Goal: Information Seeking & Learning: Learn about a topic

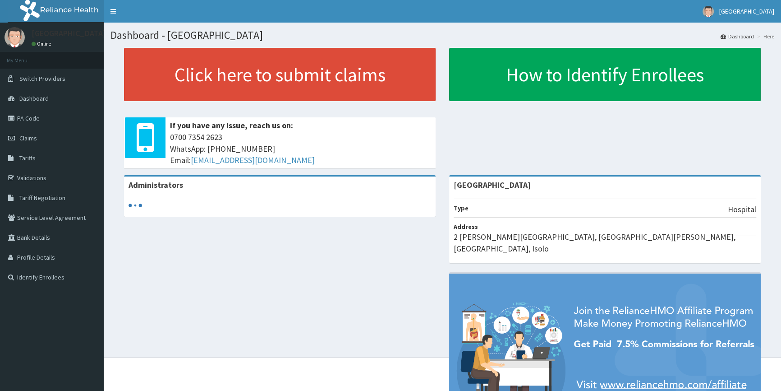
click at [29, 177] on link "Validations" at bounding box center [52, 178] width 104 height 20
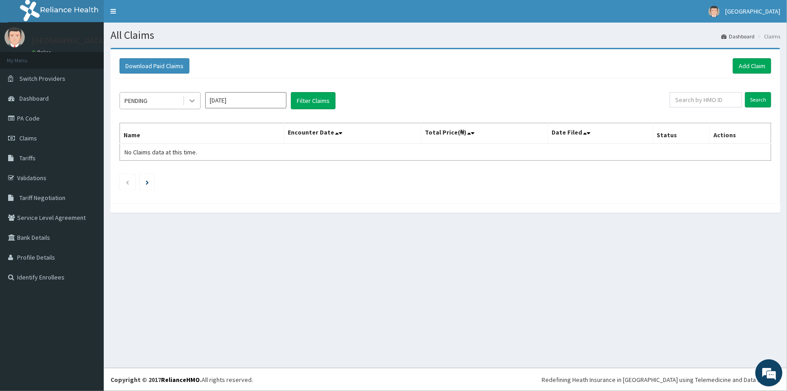
click at [189, 100] on icon at bounding box center [192, 100] width 9 height 9
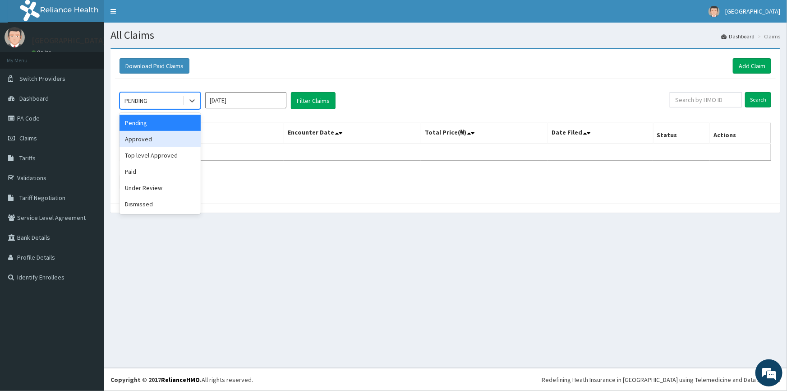
click at [171, 142] on div "Approved" at bounding box center [160, 139] width 81 height 16
click at [194, 101] on icon at bounding box center [192, 100] width 9 height 9
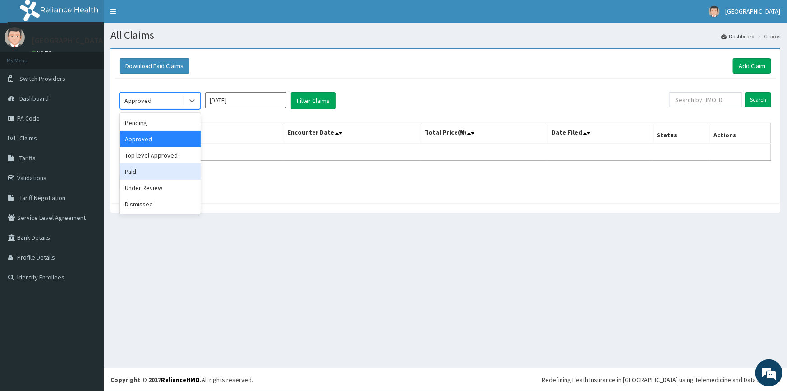
click at [161, 173] on div "Paid" at bounding box center [160, 171] width 81 height 16
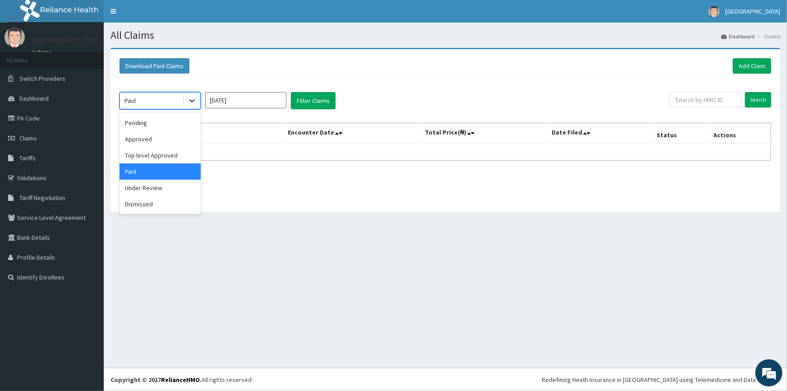
click at [192, 99] on icon at bounding box center [192, 100] width 9 height 9
click at [145, 126] on div "Pending" at bounding box center [160, 123] width 81 height 16
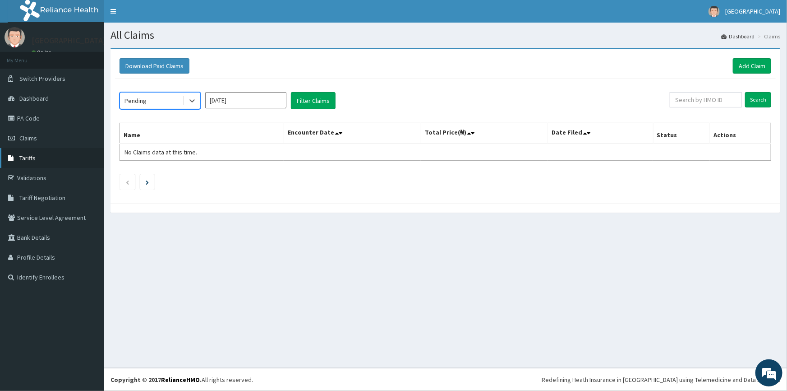
click at [35, 161] on link "Tariffs" at bounding box center [52, 158] width 104 height 20
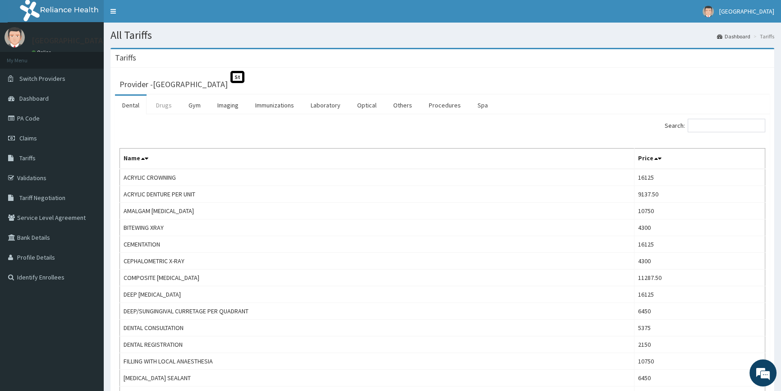
click at [165, 108] on link "Drugs" at bounding box center [164, 105] width 30 height 19
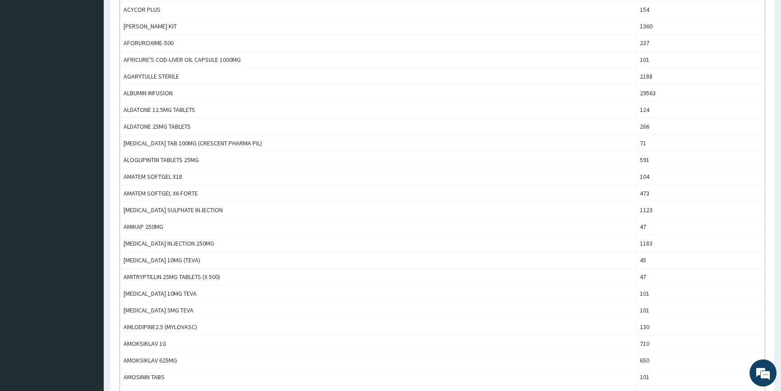
scroll to position [711, 0]
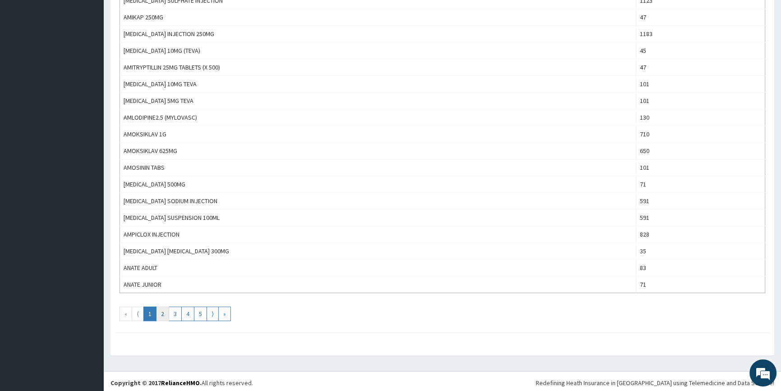
click at [165, 311] on link "2" at bounding box center [162, 313] width 13 height 14
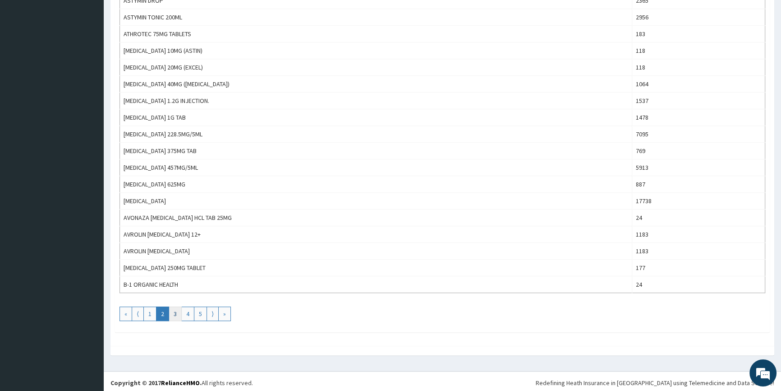
click at [174, 311] on link "3" at bounding box center [175, 313] width 13 height 14
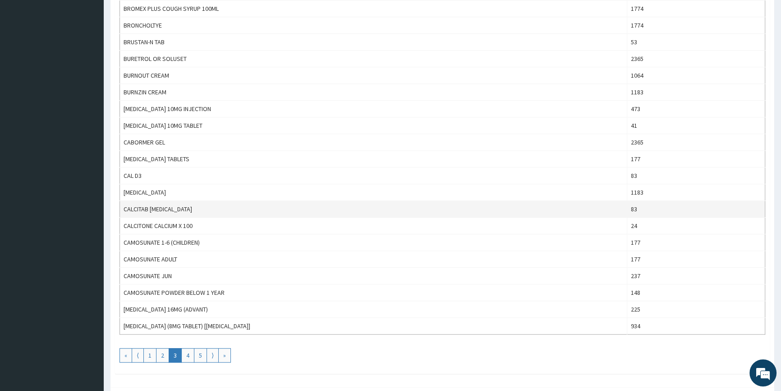
scroll to position [697, 0]
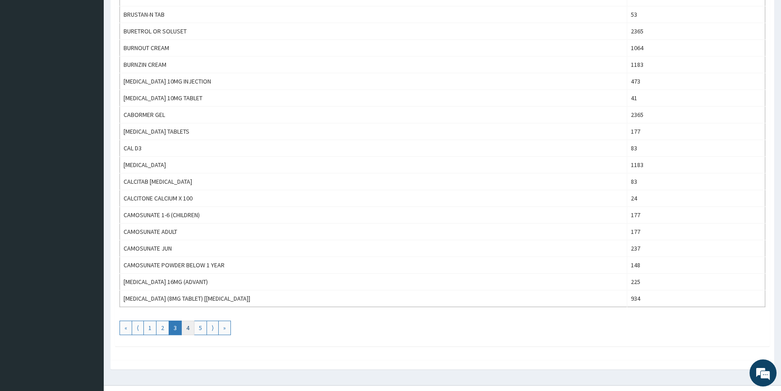
click at [188, 324] on link "4" at bounding box center [187, 327] width 13 height 14
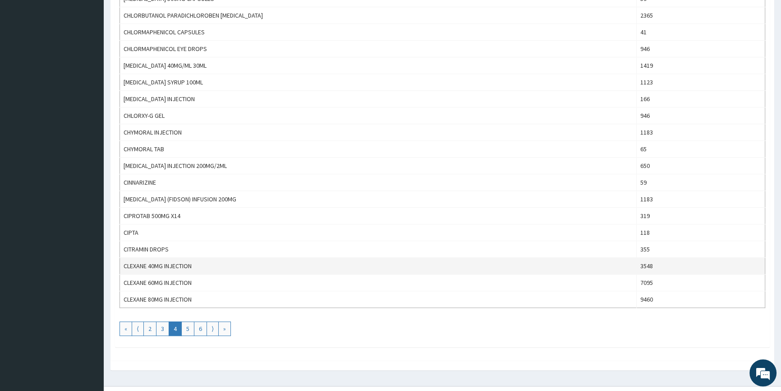
scroll to position [711, 0]
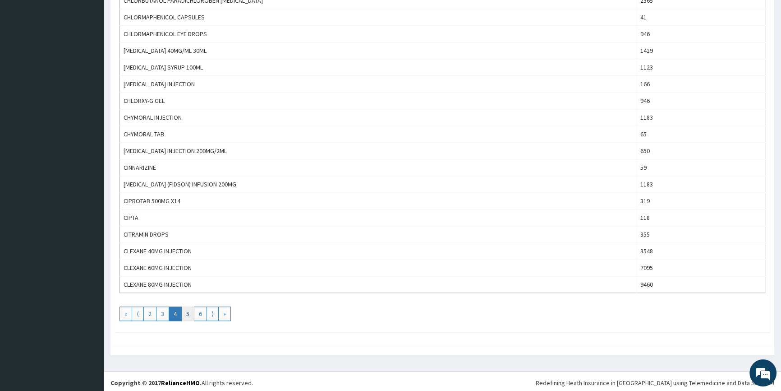
click at [185, 312] on link "5" at bounding box center [187, 313] width 13 height 14
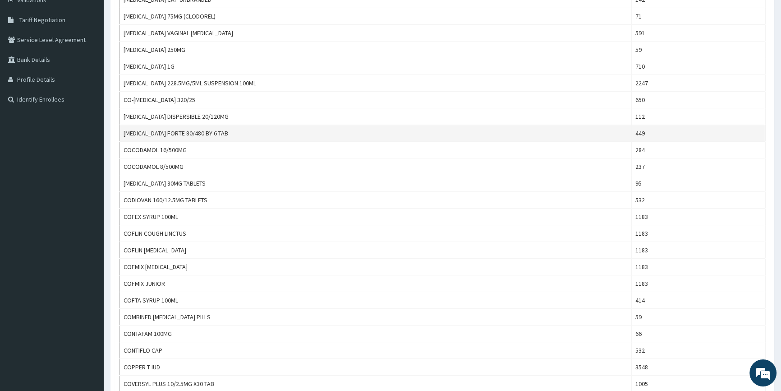
scroll to position [0, 0]
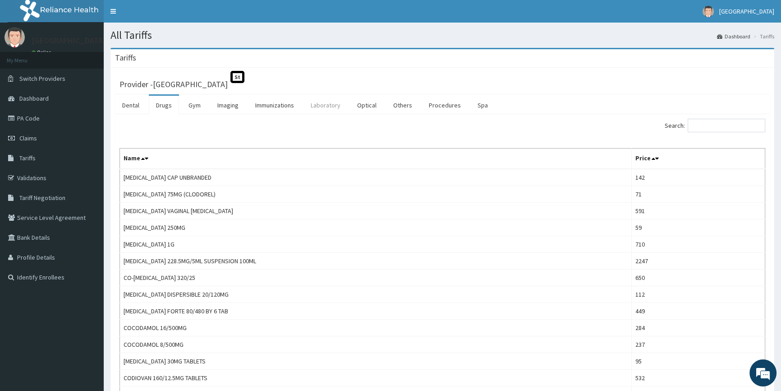
click at [326, 105] on link "Laboratory" at bounding box center [326, 105] width 44 height 19
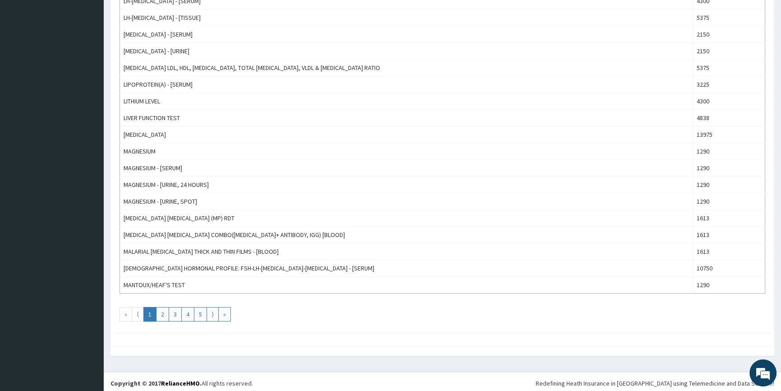
scroll to position [711, 0]
click at [166, 312] on link "2" at bounding box center [162, 313] width 13 height 14
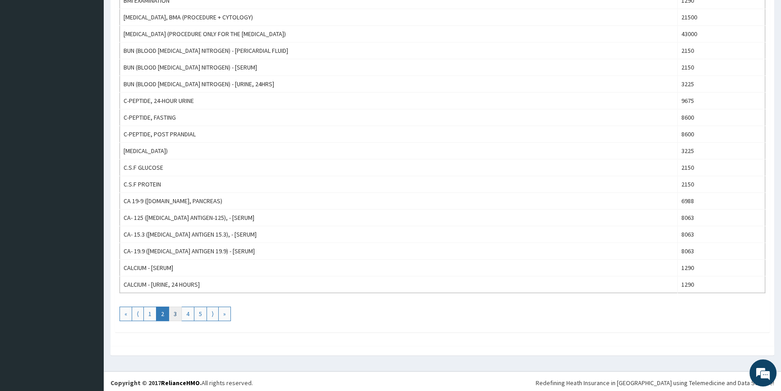
click at [175, 310] on link "3" at bounding box center [175, 313] width 13 height 14
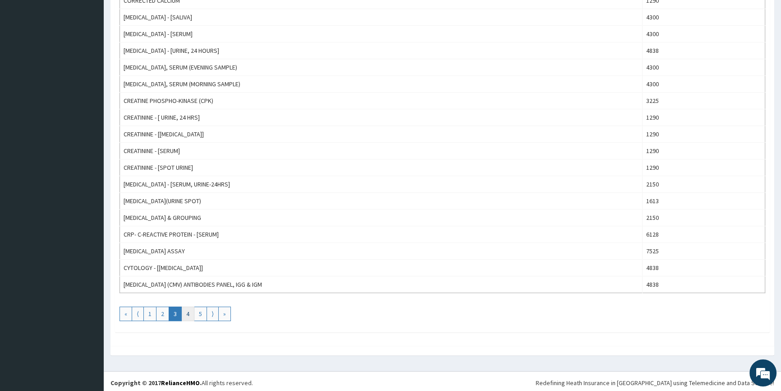
click at [186, 309] on link "4" at bounding box center [187, 313] width 13 height 14
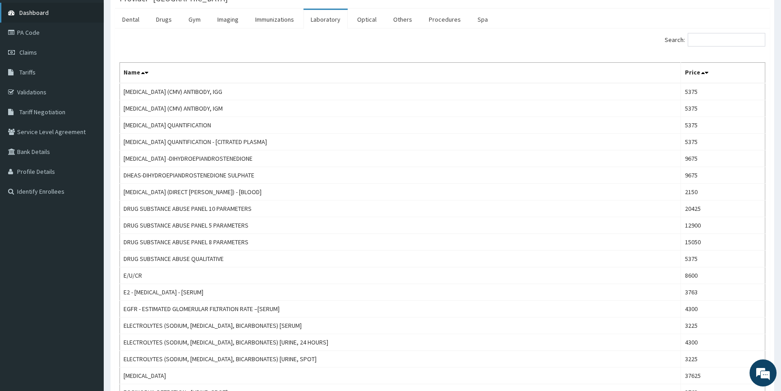
scroll to position [0, 0]
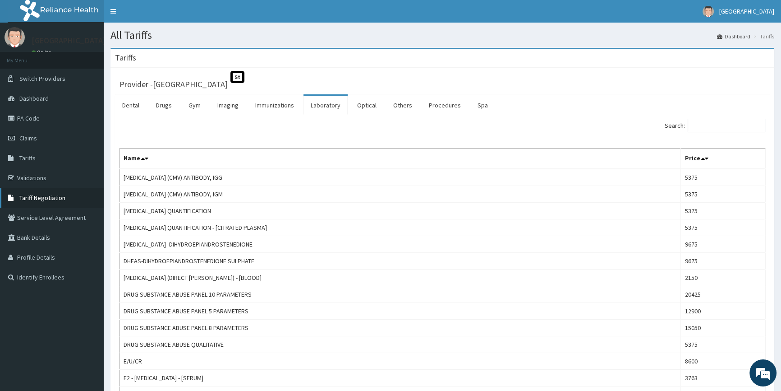
click at [38, 198] on span "Tariff Negotiation" at bounding box center [42, 197] width 46 height 8
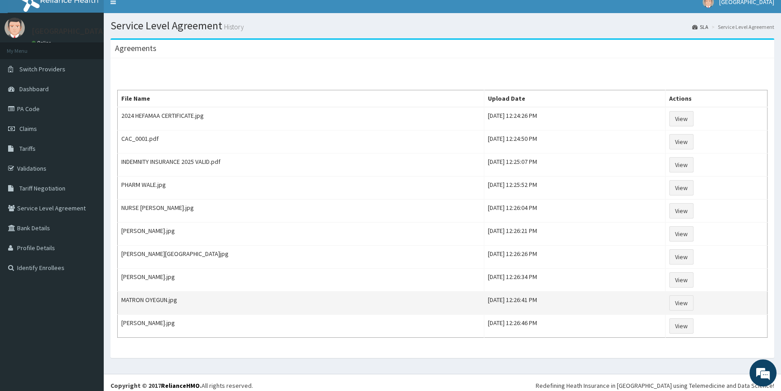
scroll to position [14, 0]
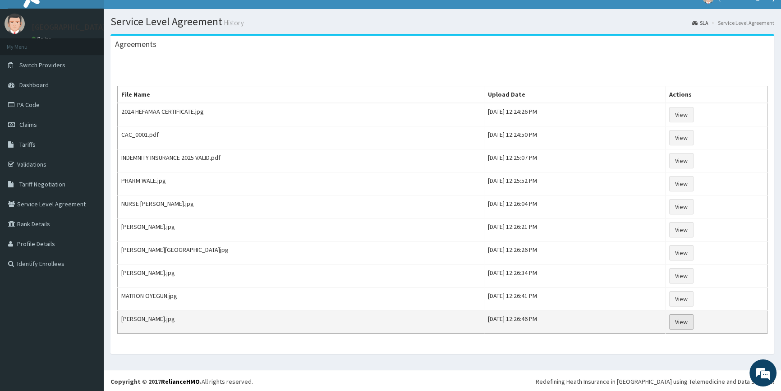
click at [691, 317] on link "View" at bounding box center [681, 321] width 24 height 15
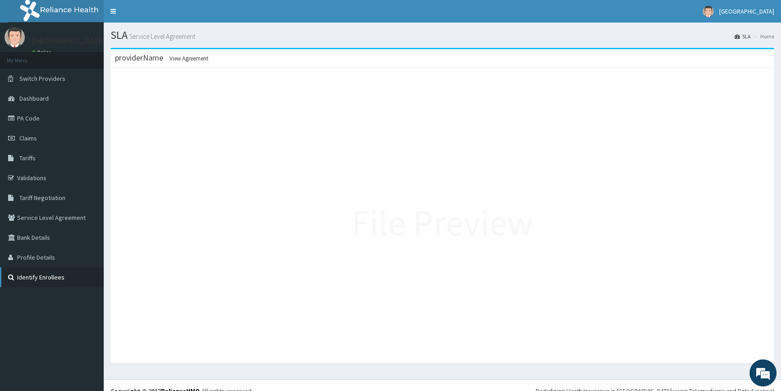
click at [51, 276] on link "Identify Enrollees" at bounding box center [52, 277] width 104 height 20
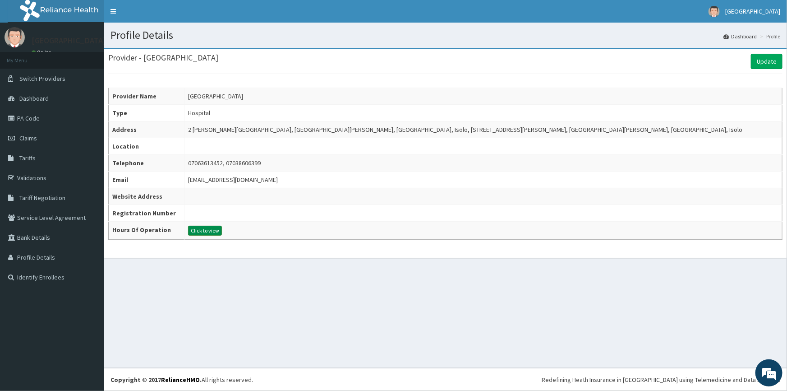
click at [222, 228] on button "Click to view" at bounding box center [205, 231] width 34 height 10
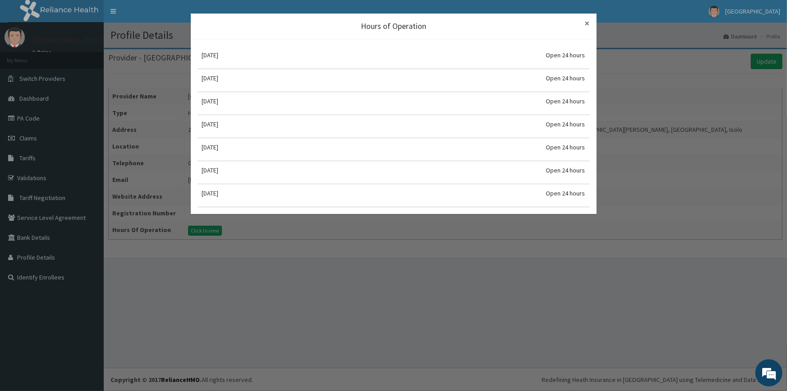
click at [589, 25] on span "×" at bounding box center [587, 23] width 5 height 12
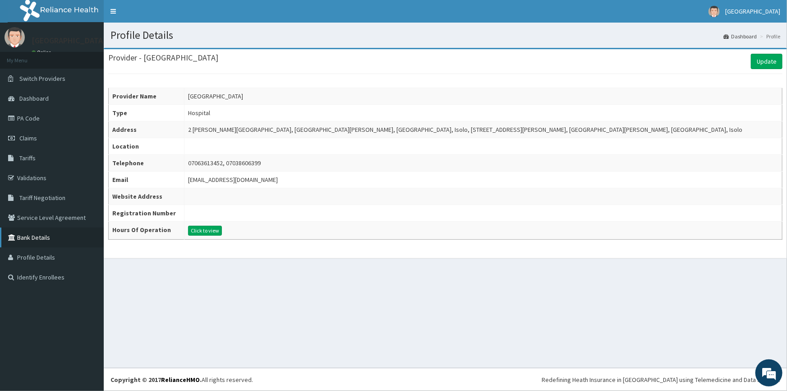
click at [23, 239] on link "Bank Details" at bounding box center [52, 237] width 104 height 20
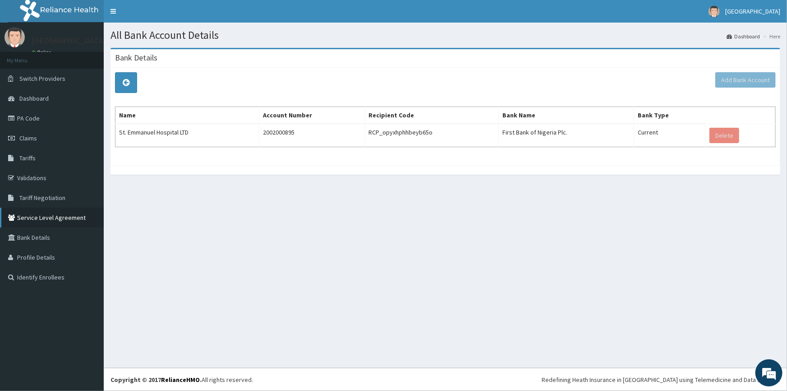
click at [63, 216] on link "Service Level Agreement" at bounding box center [52, 217] width 104 height 20
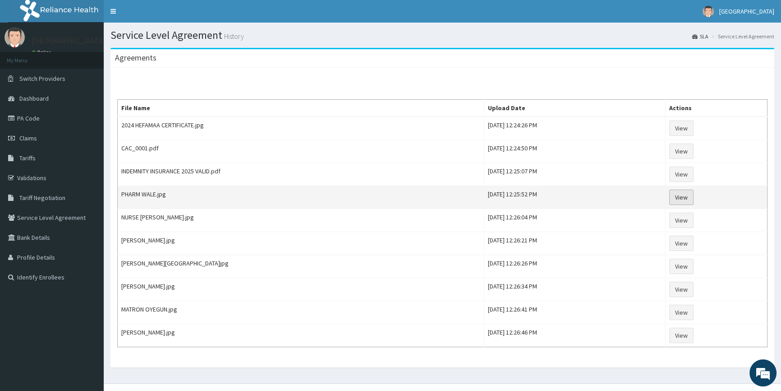
click at [694, 198] on link "View" at bounding box center [681, 196] width 24 height 15
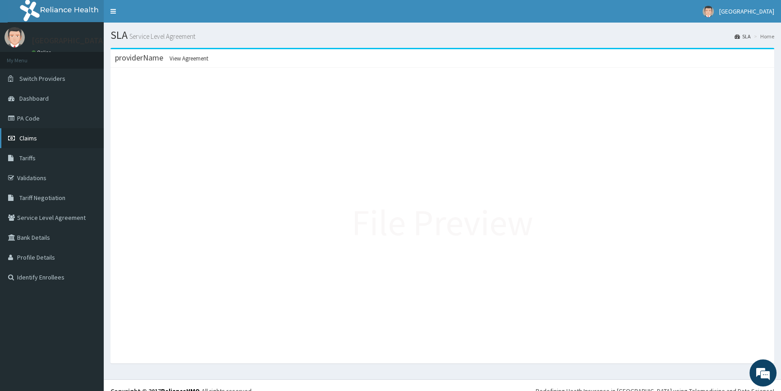
click at [29, 136] on span "Claims" at bounding box center [28, 138] width 18 height 8
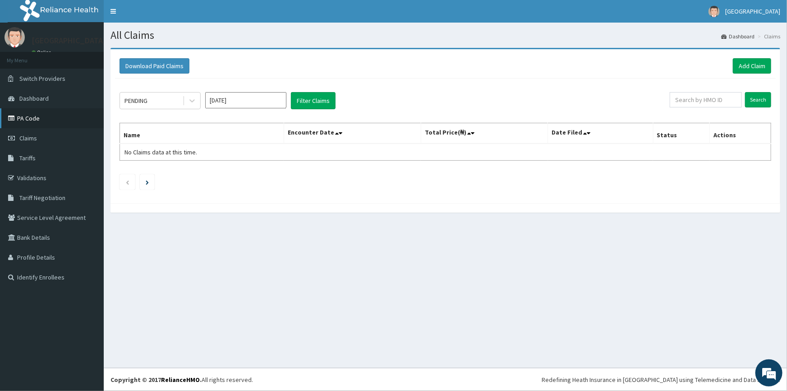
click at [30, 114] on link "PA Code" at bounding box center [52, 118] width 104 height 20
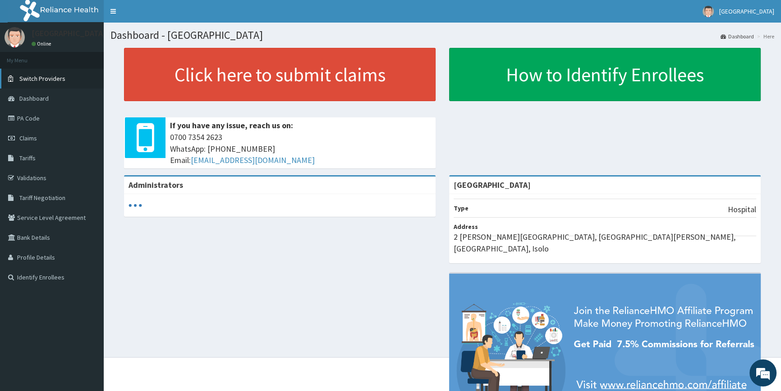
click at [51, 80] on span "Switch Providers" at bounding box center [42, 78] width 46 height 8
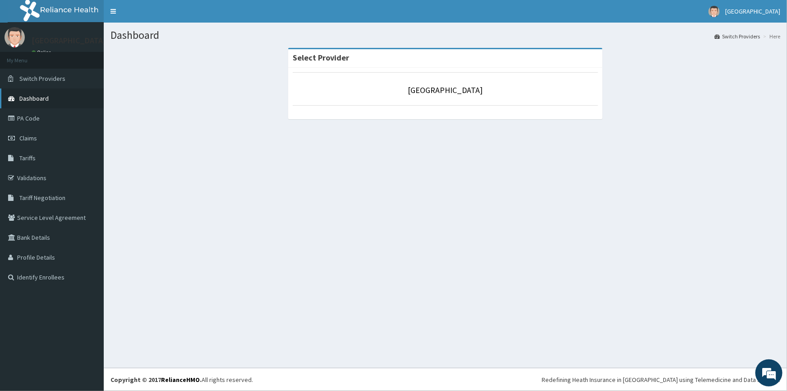
click at [29, 99] on span "Dashboard" at bounding box center [33, 98] width 29 height 8
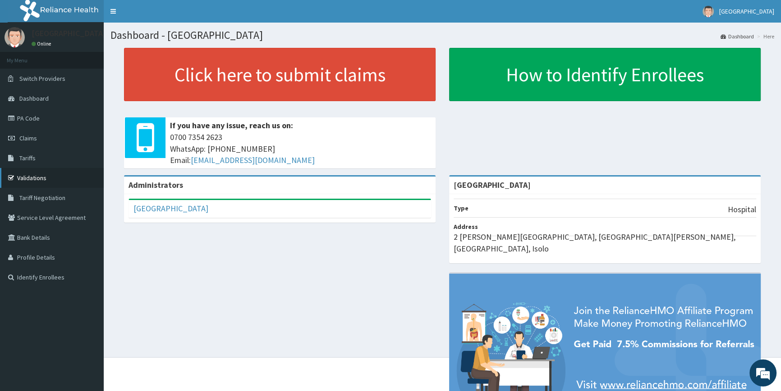
click at [28, 177] on link "Validations" at bounding box center [52, 178] width 104 height 20
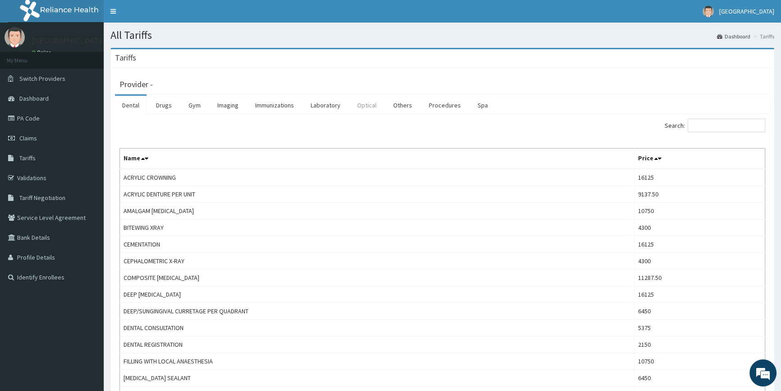
click at [359, 105] on link "Optical" at bounding box center [367, 105] width 34 height 19
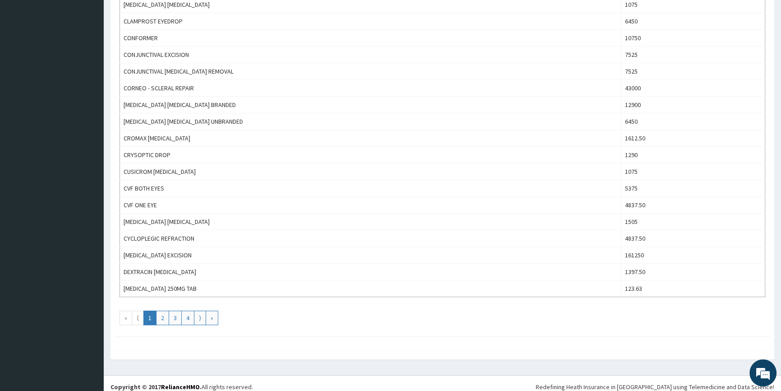
scroll to position [711, 0]
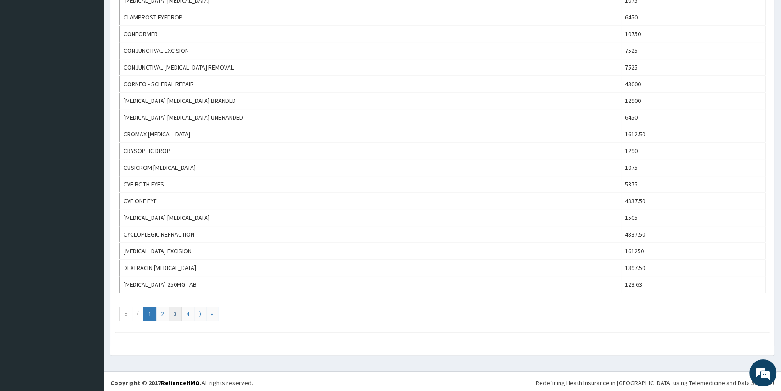
click at [173, 313] on link "3" at bounding box center [175, 313] width 13 height 14
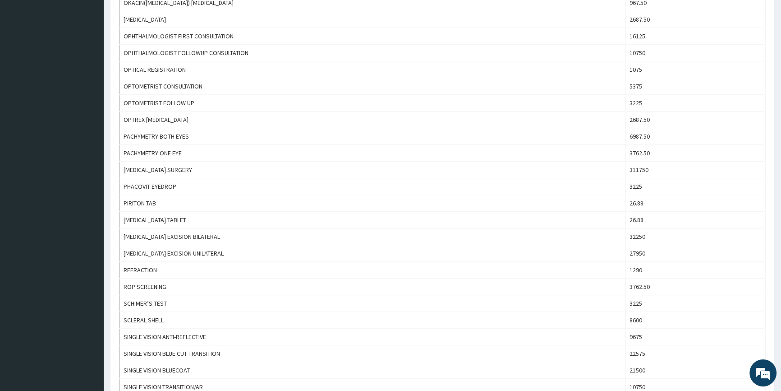
scroll to position [697, 0]
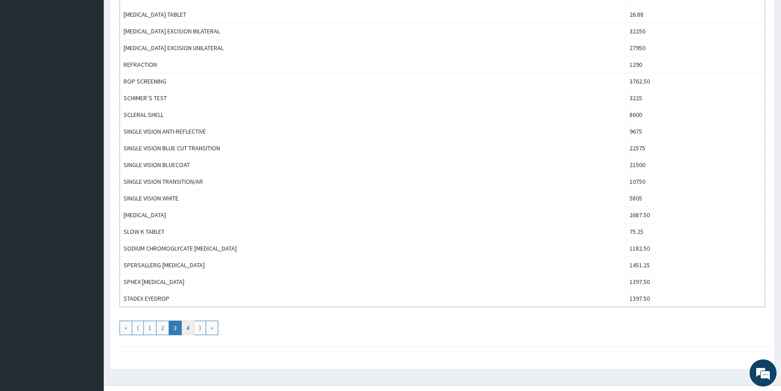
click at [186, 327] on link "4" at bounding box center [187, 327] width 13 height 14
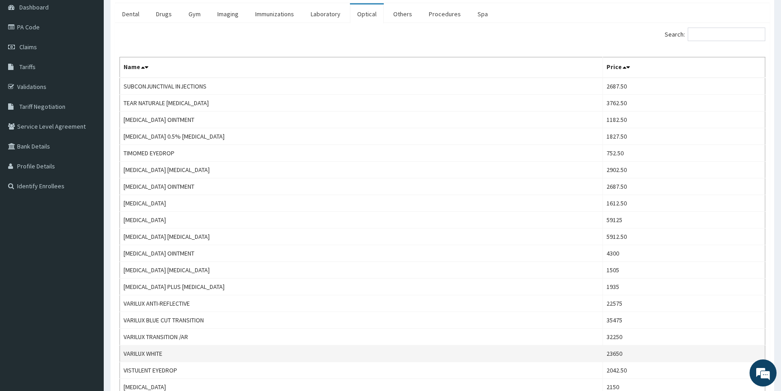
scroll to position [0, 0]
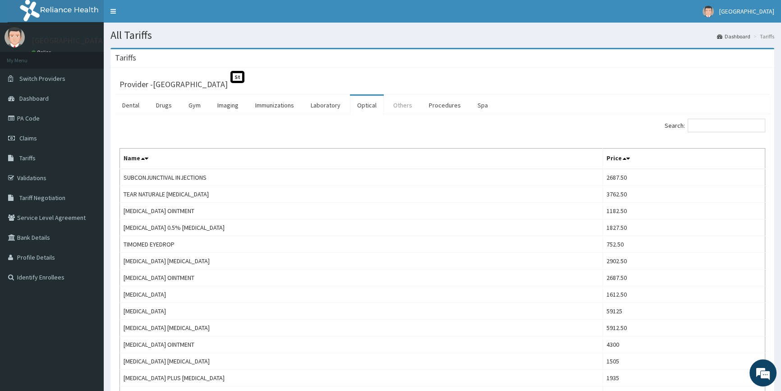
click at [398, 103] on link "Others" at bounding box center [402, 105] width 33 height 19
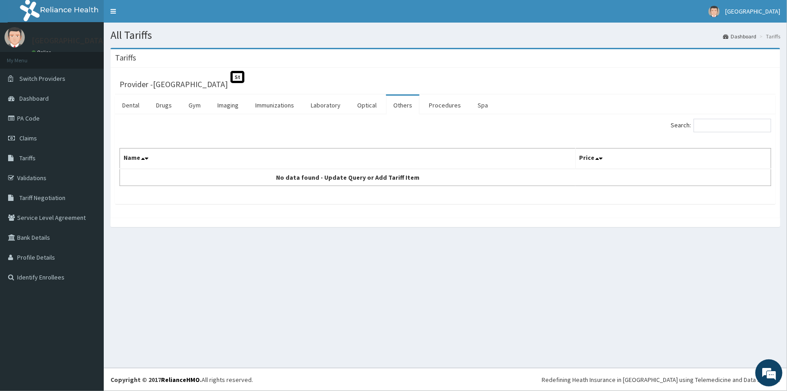
click at [399, 102] on link "Others" at bounding box center [402, 105] width 33 height 19
click at [439, 105] on link "Procedures" at bounding box center [445, 105] width 46 height 19
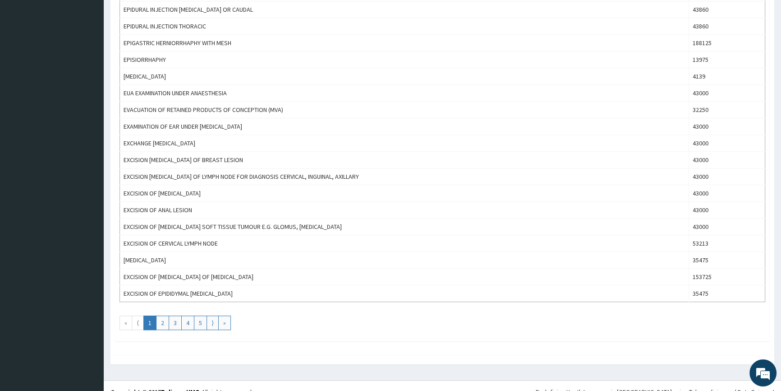
scroll to position [711, 0]
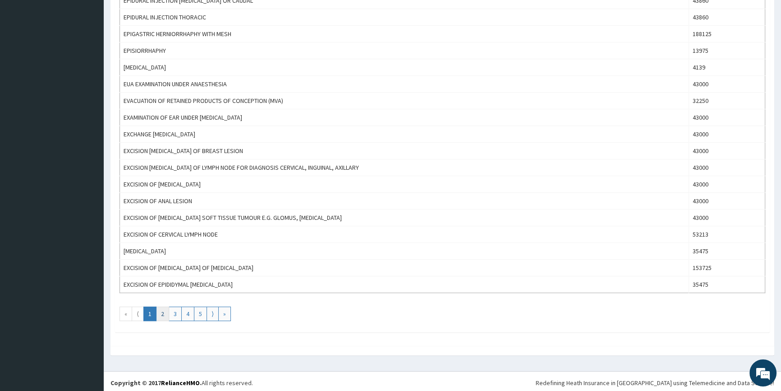
click at [165, 311] on link "2" at bounding box center [162, 313] width 13 height 14
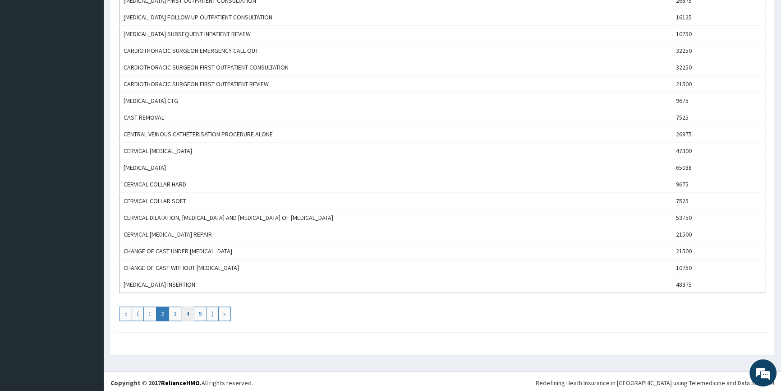
click at [187, 311] on link "4" at bounding box center [187, 313] width 13 height 14
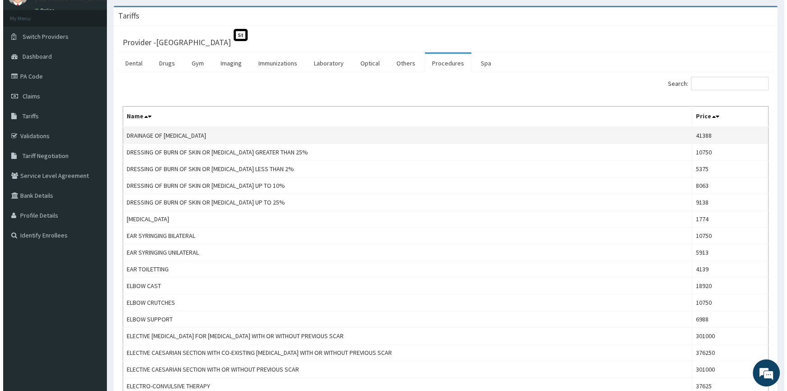
scroll to position [0, 0]
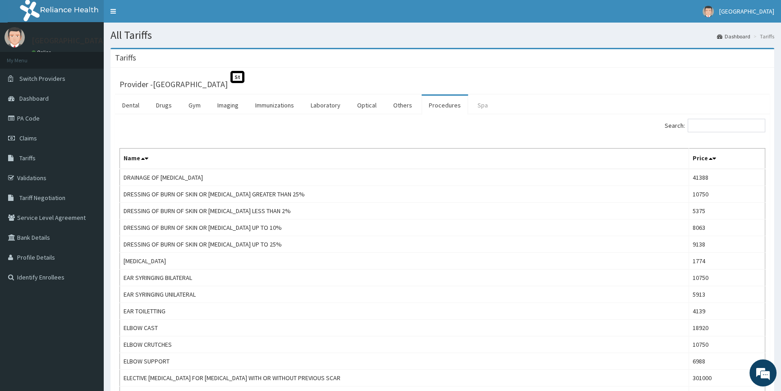
click at [480, 110] on link "Spa" at bounding box center [482, 105] width 25 height 19
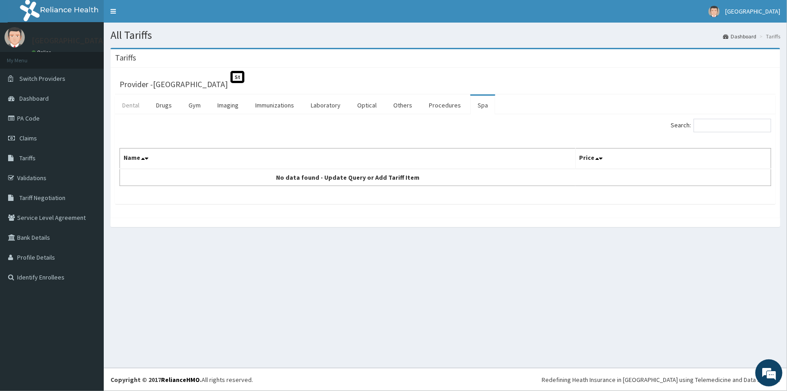
click at [130, 108] on link "Dental" at bounding box center [131, 105] width 32 height 19
click at [41, 112] on link "PA Code" at bounding box center [52, 118] width 104 height 20
